Goal: Task Accomplishment & Management: Use online tool/utility

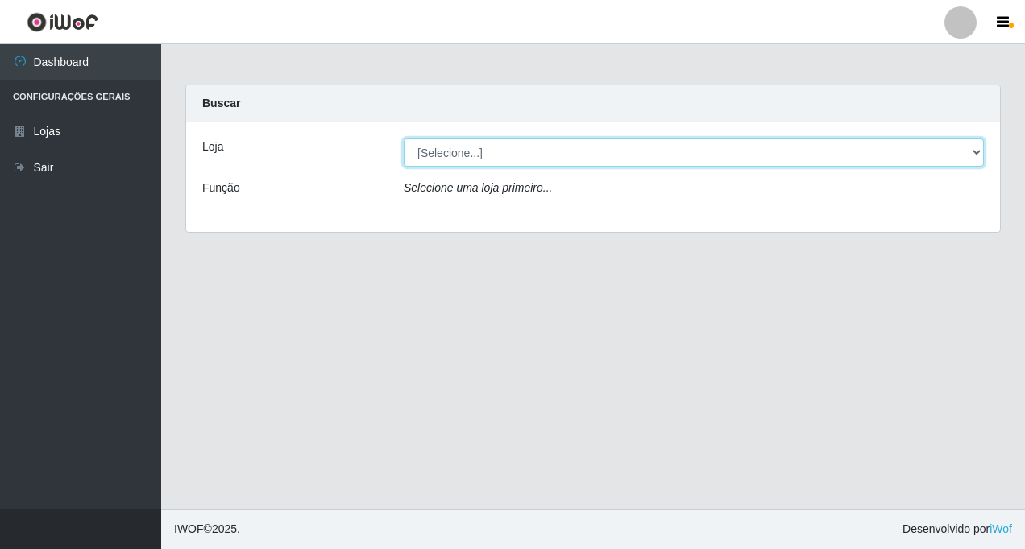
click at [979, 153] on select "[Selecione...] Rede Fácil Construção" at bounding box center [694, 153] width 580 height 28
select select "318"
click at [404, 139] on select "[Selecione...] Rede Fácil Construção" at bounding box center [694, 153] width 580 height 28
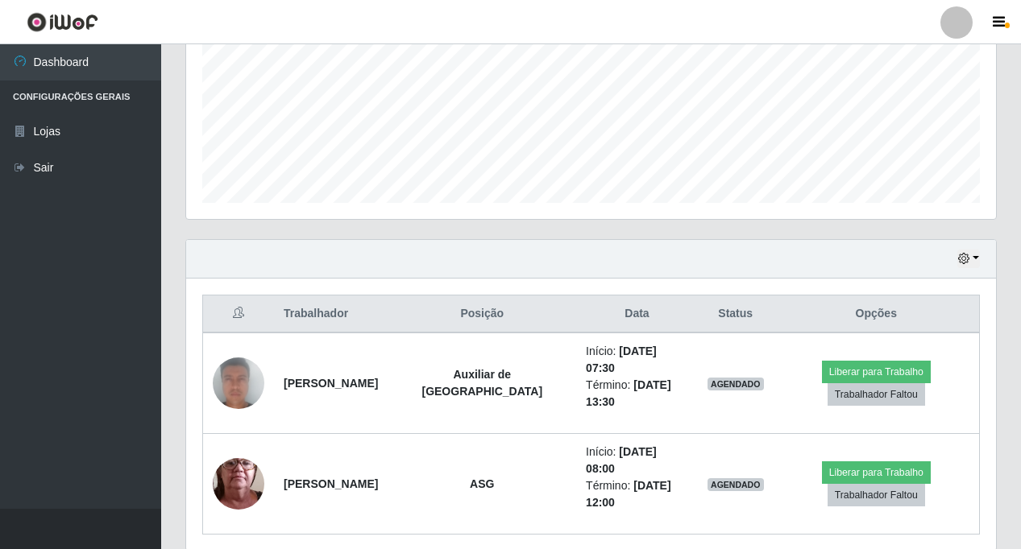
scroll to position [401, 0]
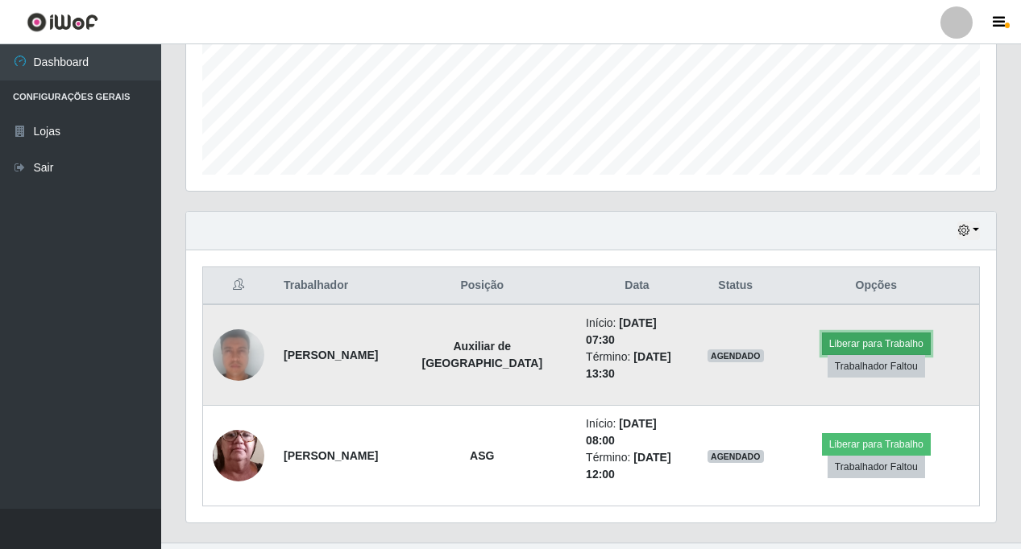
click at [884, 333] on button "Liberar para Trabalho" at bounding box center [876, 344] width 109 height 23
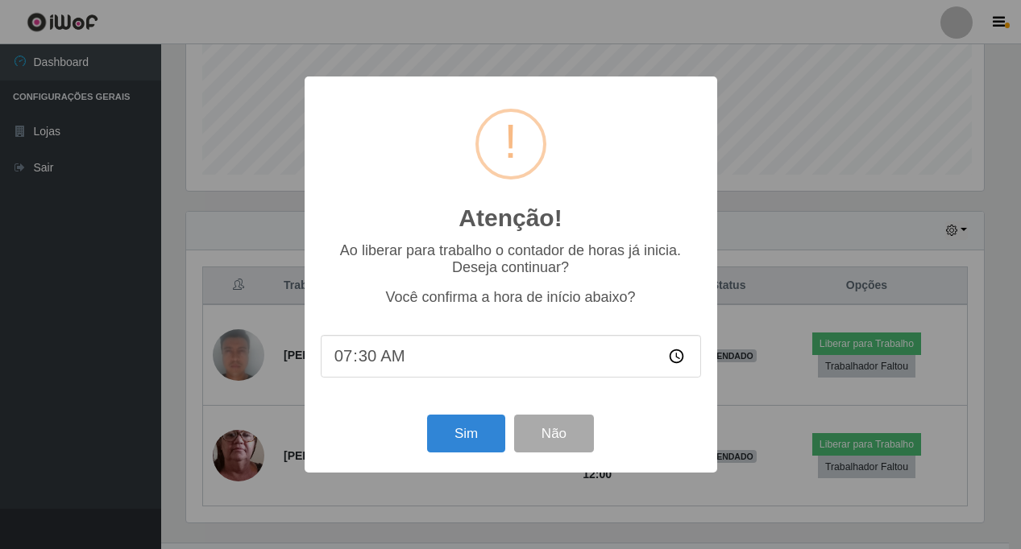
scroll to position [334, 801]
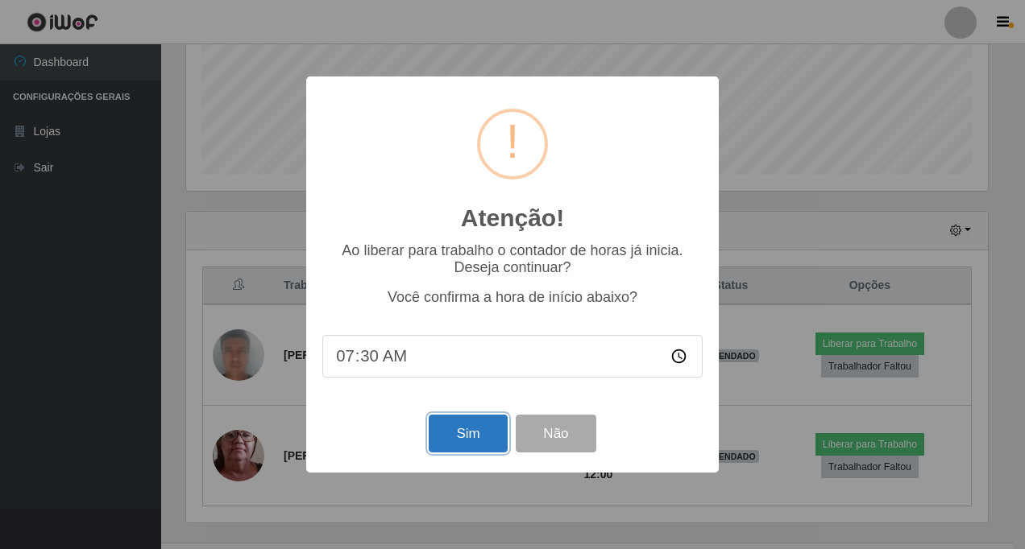
click at [453, 432] on button "Sim" at bounding box center [468, 434] width 78 height 38
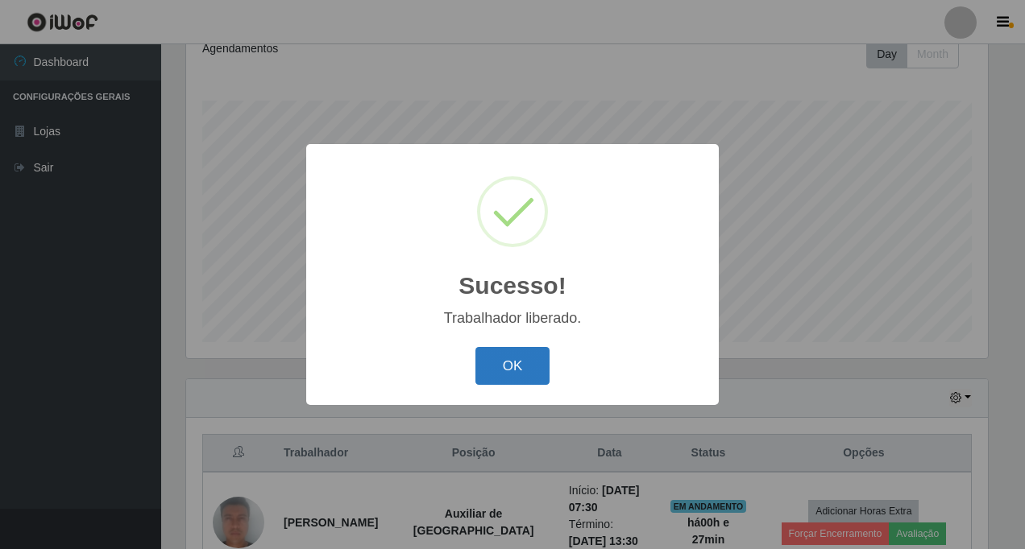
click at [509, 366] on button "OK" at bounding box center [512, 366] width 75 height 38
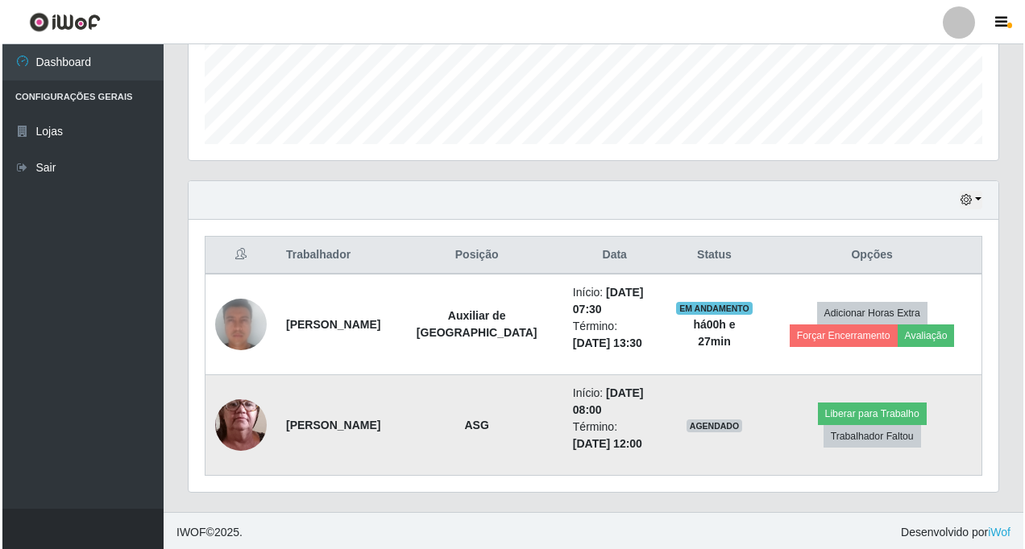
scroll to position [435, 0]
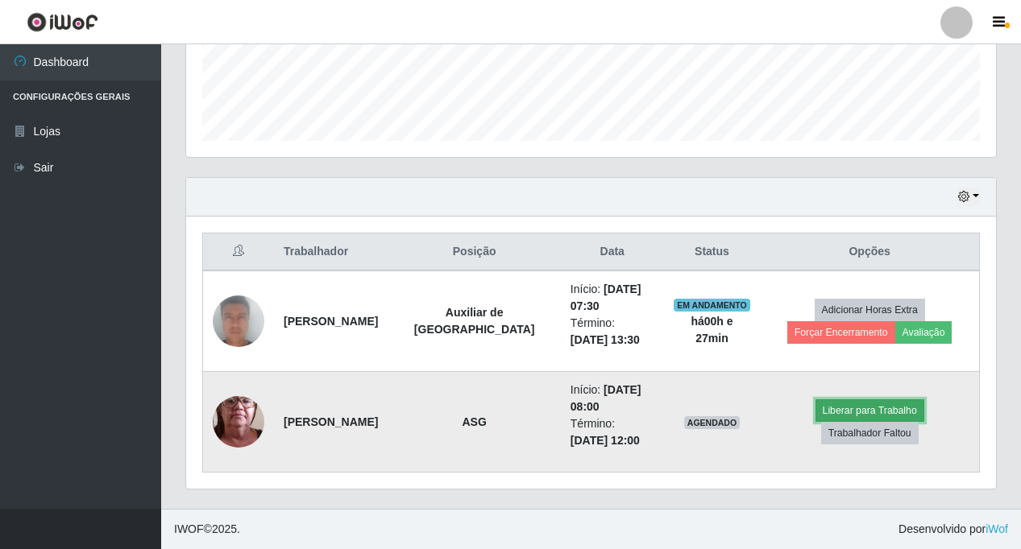
click at [815, 421] on button "Liberar para Trabalho" at bounding box center [869, 411] width 109 height 23
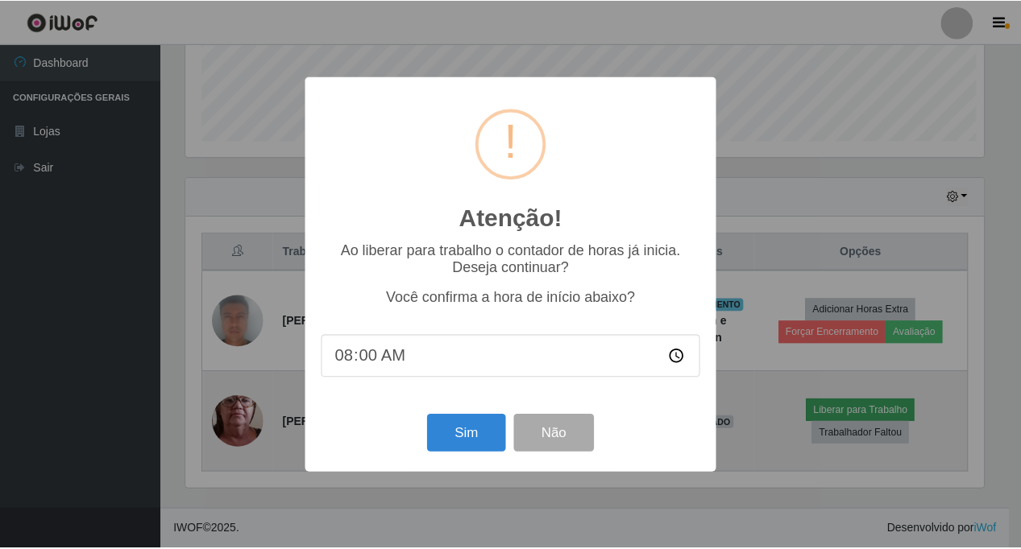
scroll to position [334, 801]
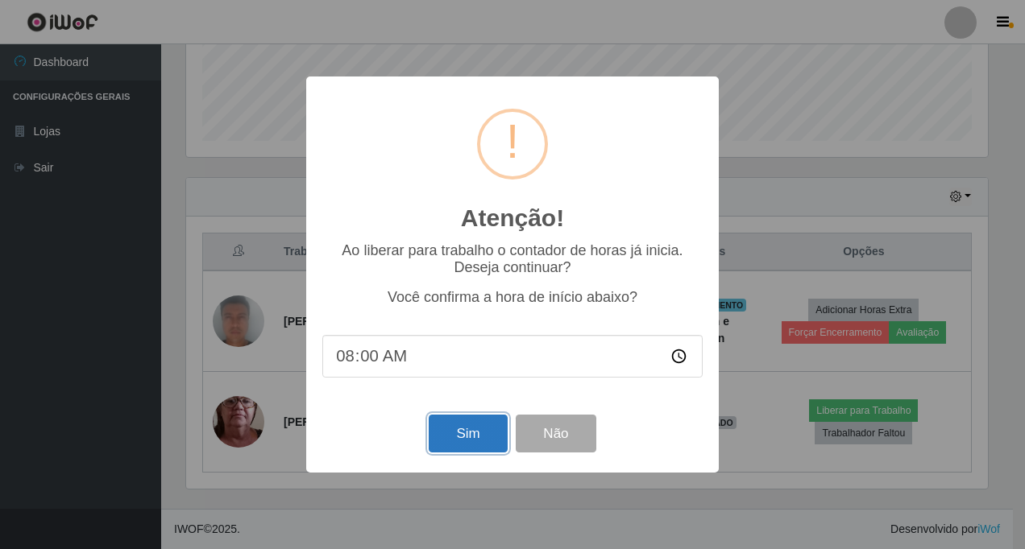
click at [455, 429] on button "Sim" at bounding box center [468, 434] width 78 height 38
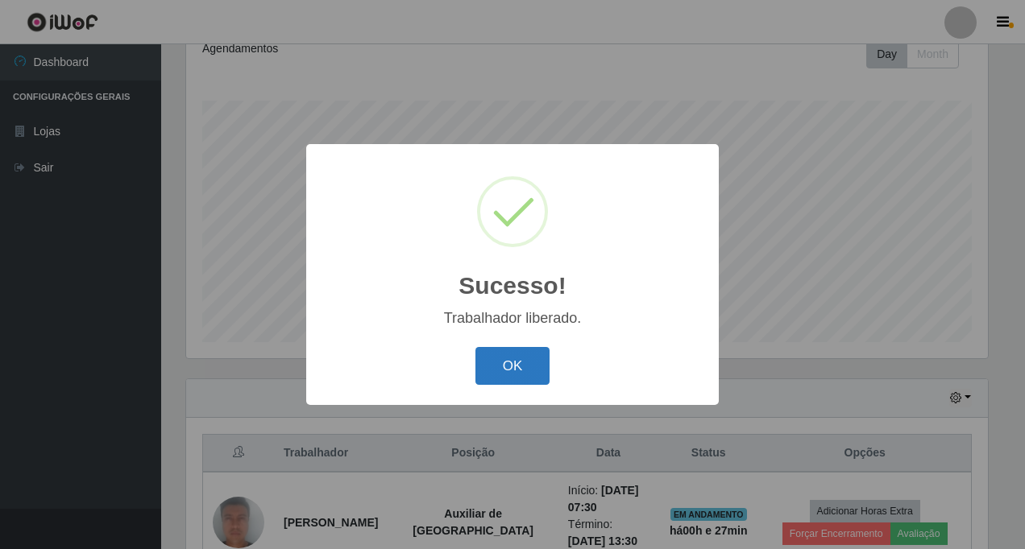
click at [511, 372] on button "OK" at bounding box center [512, 366] width 75 height 38
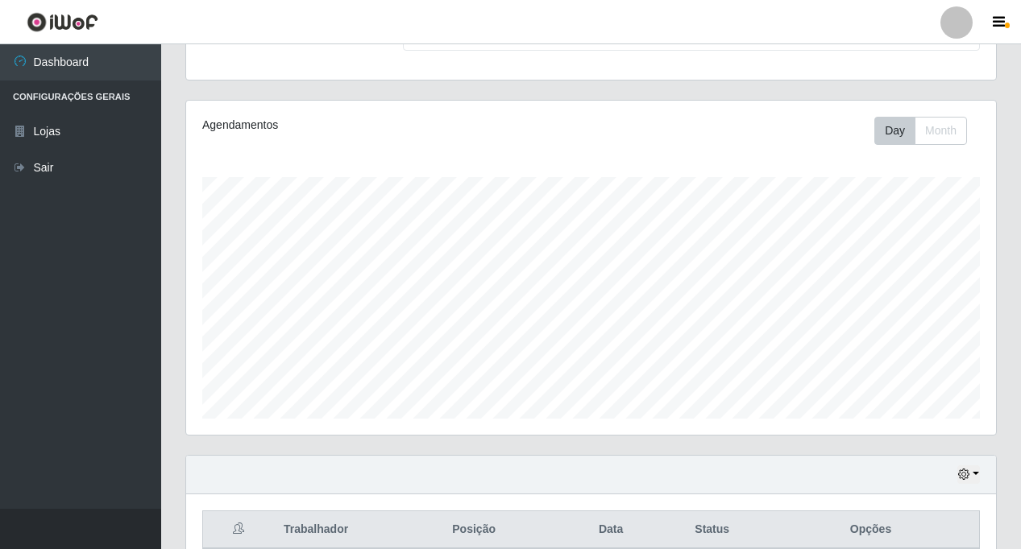
scroll to position [0, 0]
